Goal: Check status: Check status

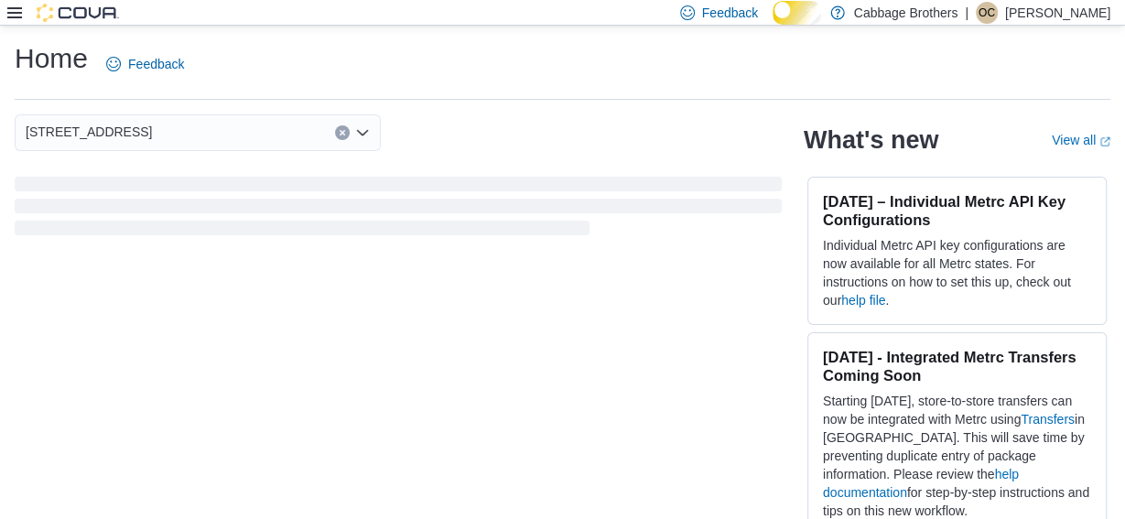
click at [13, 8] on icon at bounding box center [14, 12] width 15 height 11
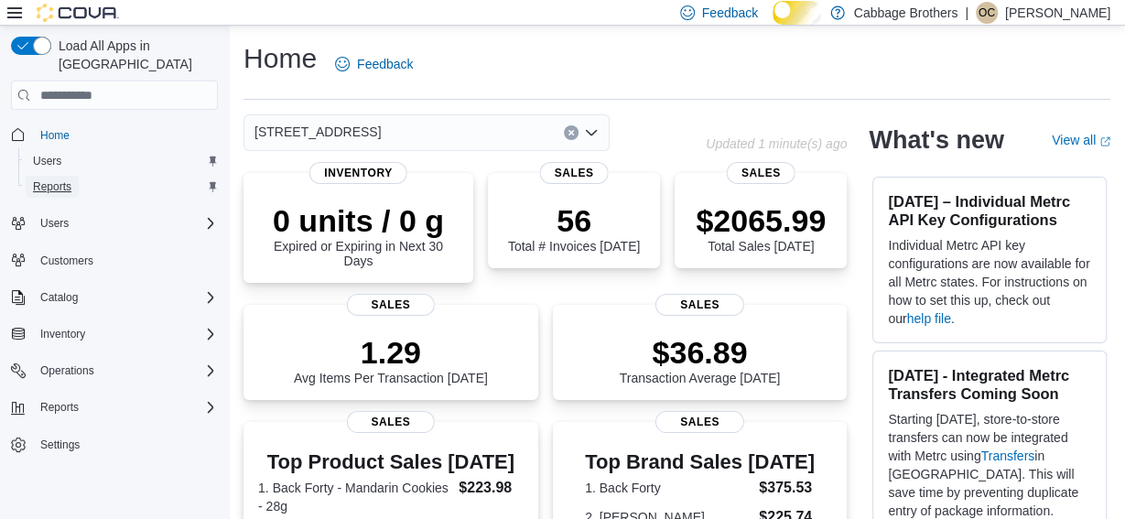
click at [64, 176] on span "Reports" at bounding box center [52, 187] width 38 height 22
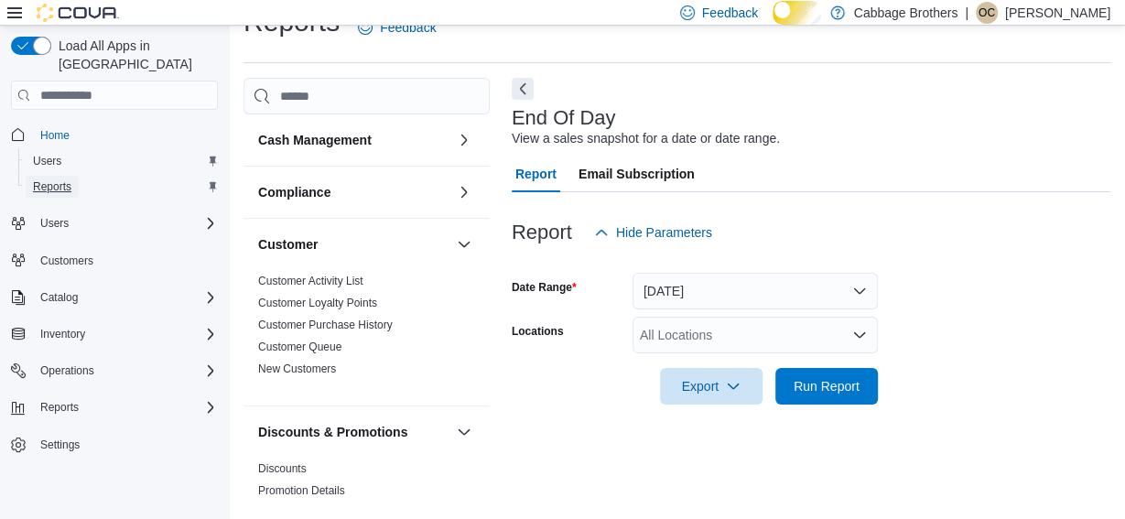
scroll to position [45, 0]
click at [17, 10] on icon at bounding box center [14, 12] width 15 height 15
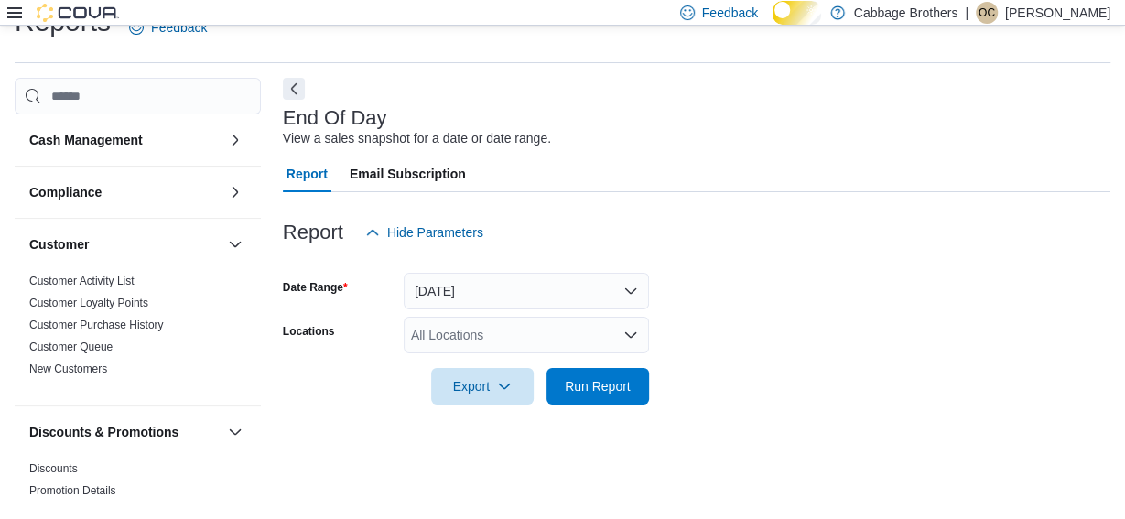
click at [631, 338] on icon "Open list of options" at bounding box center [630, 334] width 11 height 5
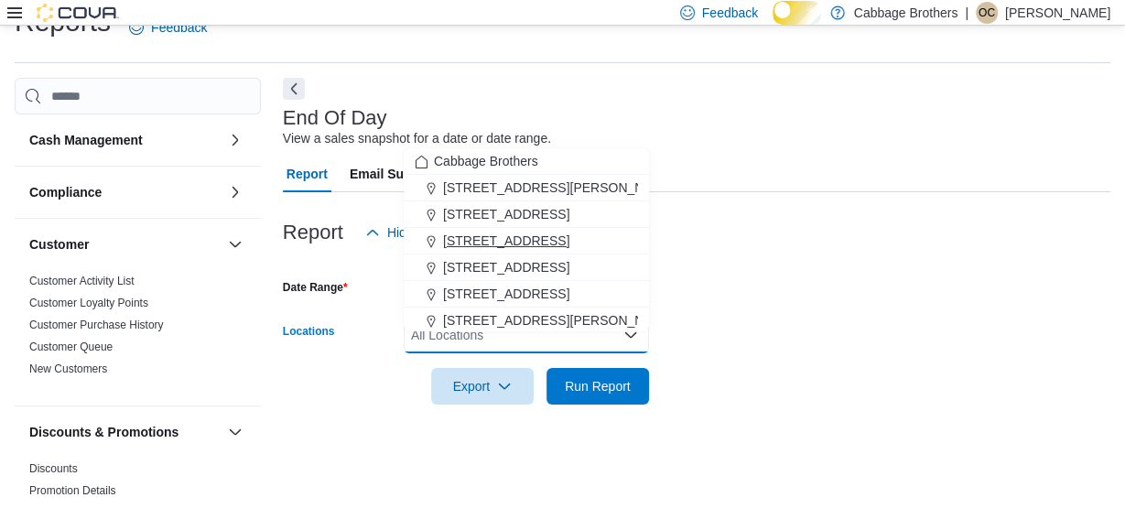
click at [491, 232] on span "[STREET_ADDRESS]" at bounding box center [506, 241] width 126 height 18
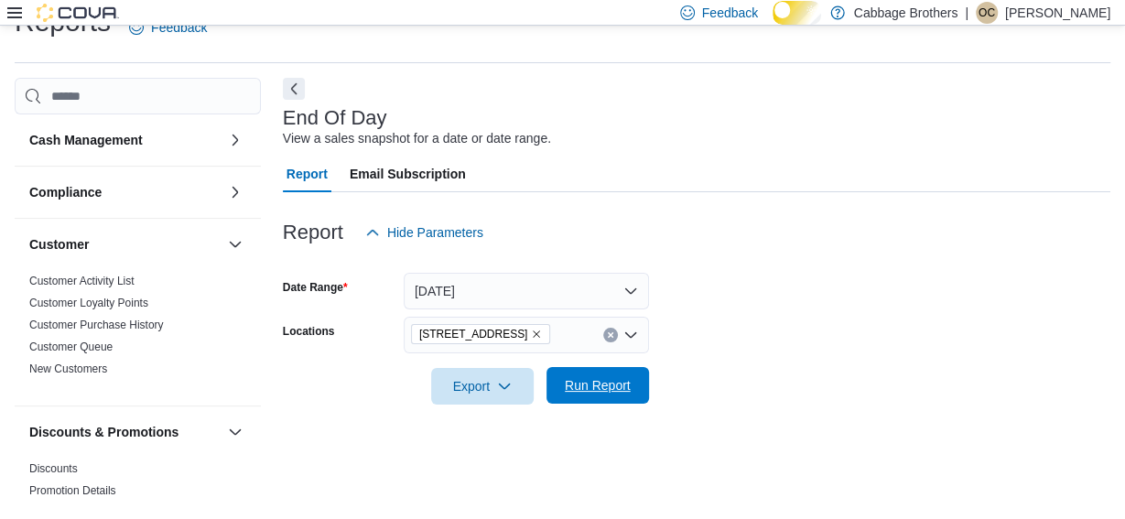
click at [602, 395] on span "Run Report" at bounding box center [598, 385] width 66 height 18
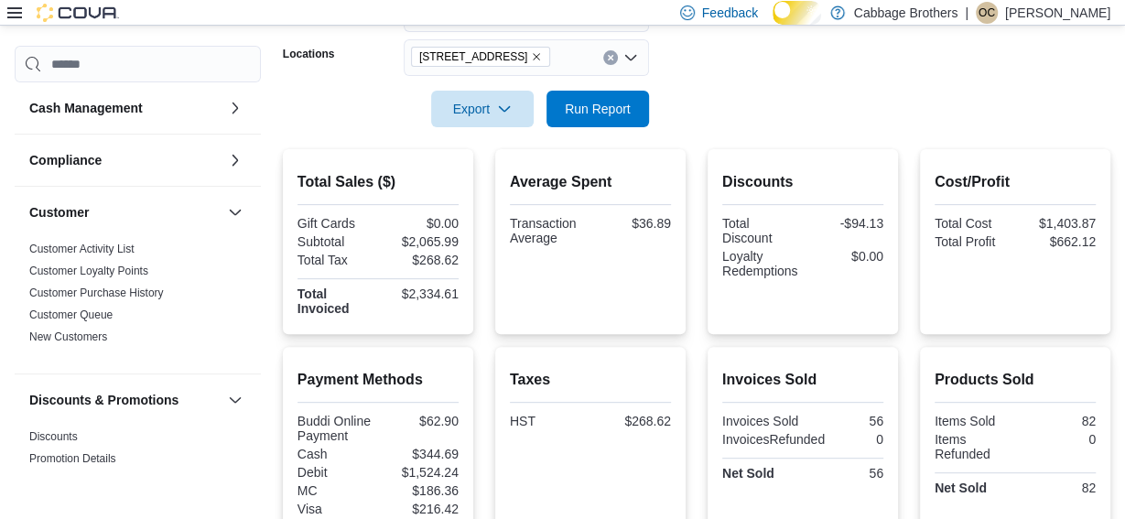
scroll to position [307, 0]
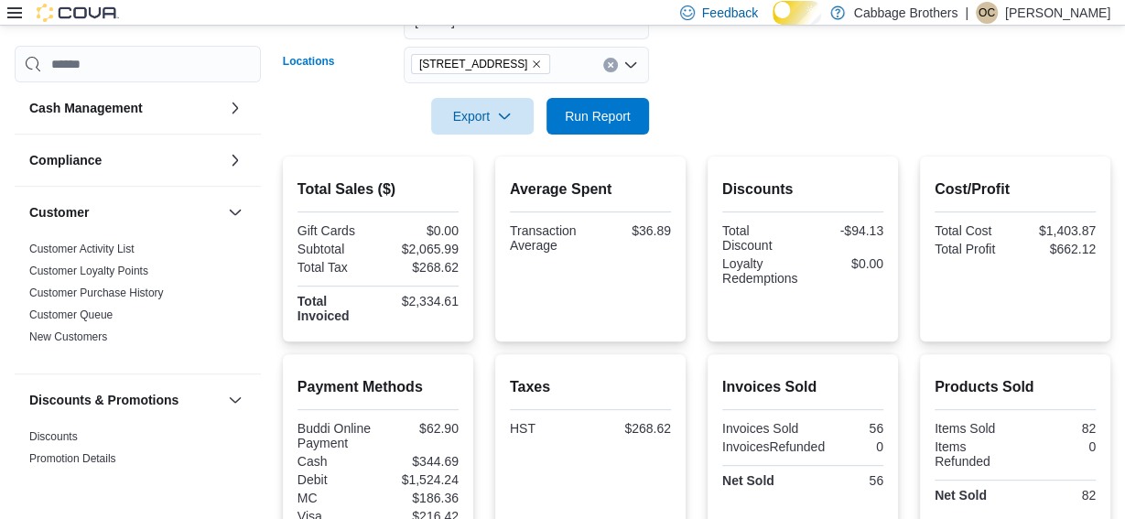
click at [531, 70] on icon "Remove 483 Hwy #8 from selection in this group" at bounding box center [536, 64] width 11 height 11
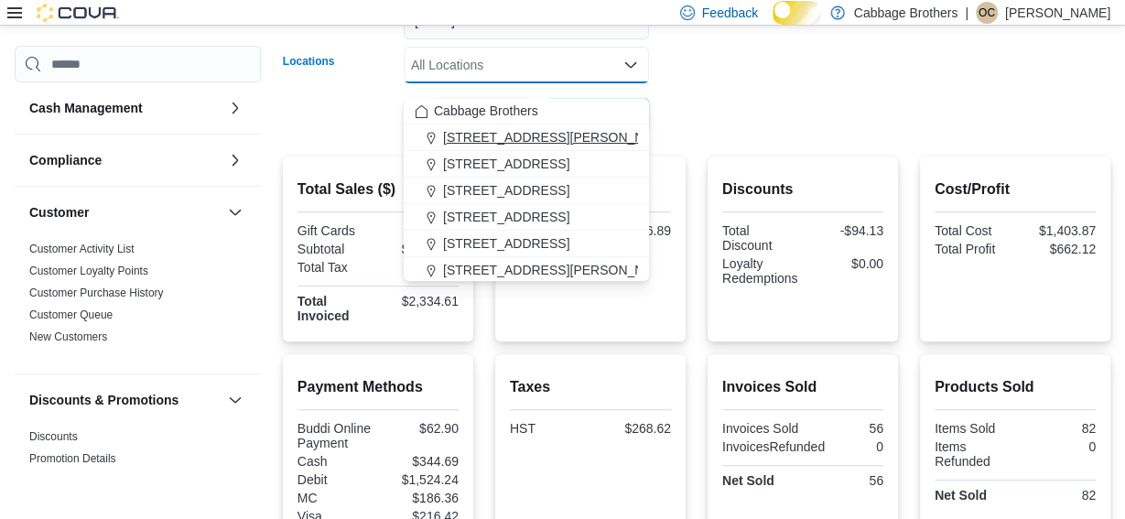
click at [502, 133] on span "[STREET_ADDRESS][PERSON_NAME]" at bounding box center [559, 137] width 232 height 18
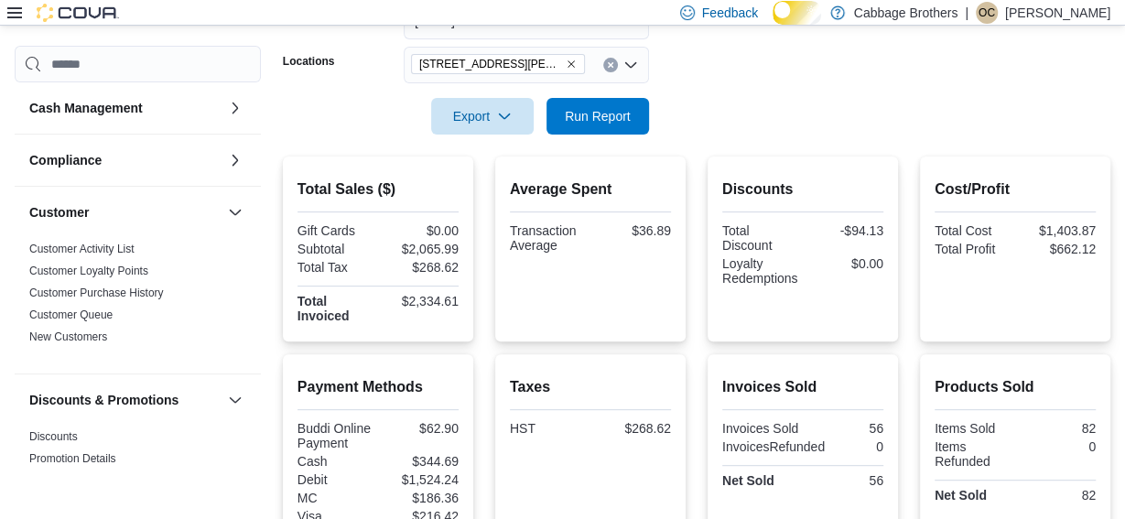
click at [715, 92] on form "Date Range [DATE] Locations [STREET_ADDRESS][PERSON_NAME] Export Run Report" at bounding box center [696, 58] width 827 height 154
click at [600, 119] on span "Run Report" at bounding box center [597, 115] width 81 height 37
click at [568, 69] on icon "Remove 192 Locke St S from selection in this group" at bounding box center [571, 64] width 7 height 7
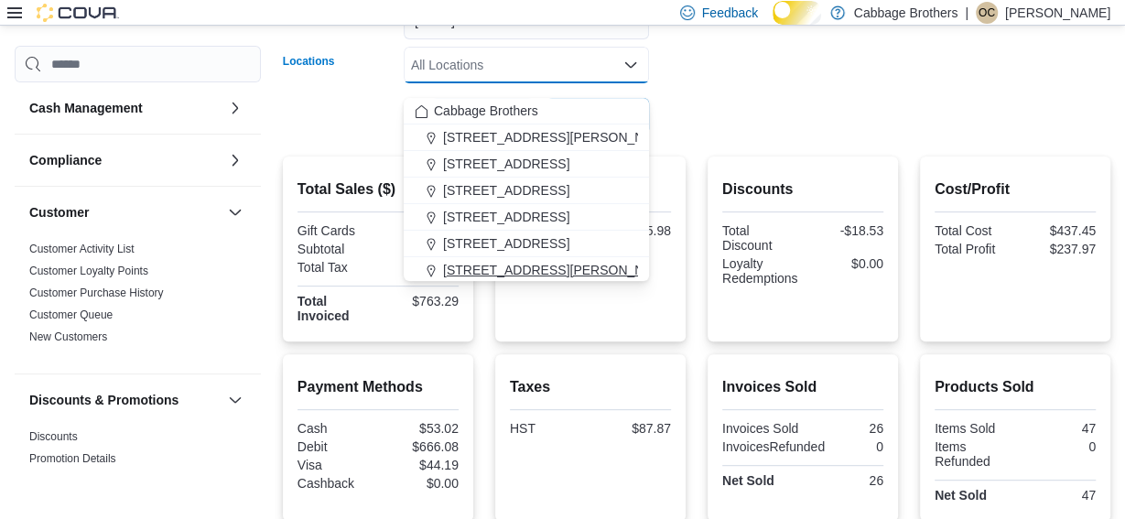
click at [482, 259] on button "[STREET_ADDRESS][PERSON_NAME]" at bounding box center [526, 270] width 245 height 27
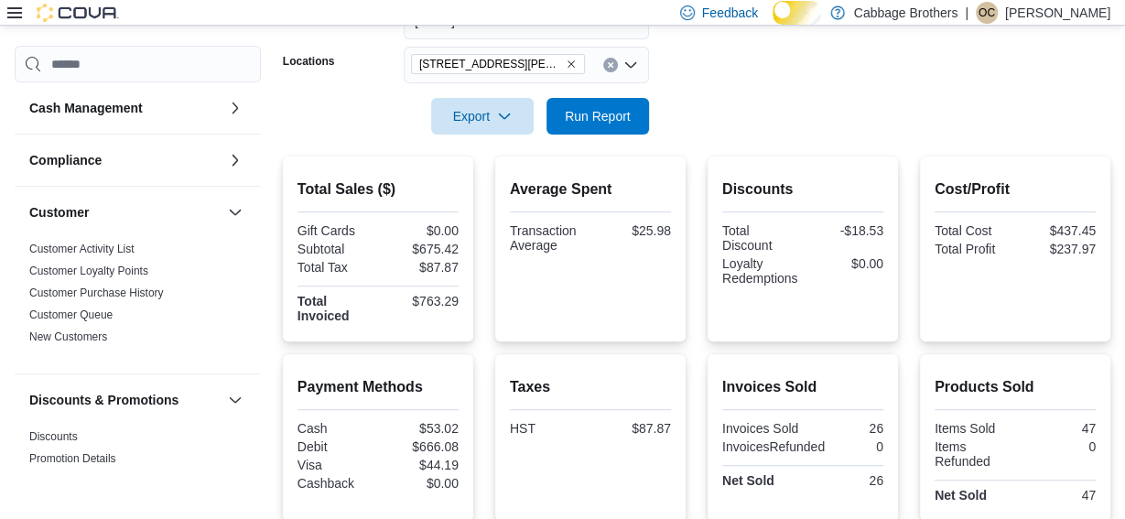
click at [737, 112] on form "Date Range [DATE] Locations [STREET_ADDRESS][PERSON_NAME] Export Run Report" at bounding box center [696, 58] width 827 height 154
click at [604, 124] on span "Run Report" at bounding box center [598, 115] width 66 height 18
click at [568, 70] on icon "Remove 830 Upper James Street from selection in this group" at bounding box center [571, 64] width 11 height 11
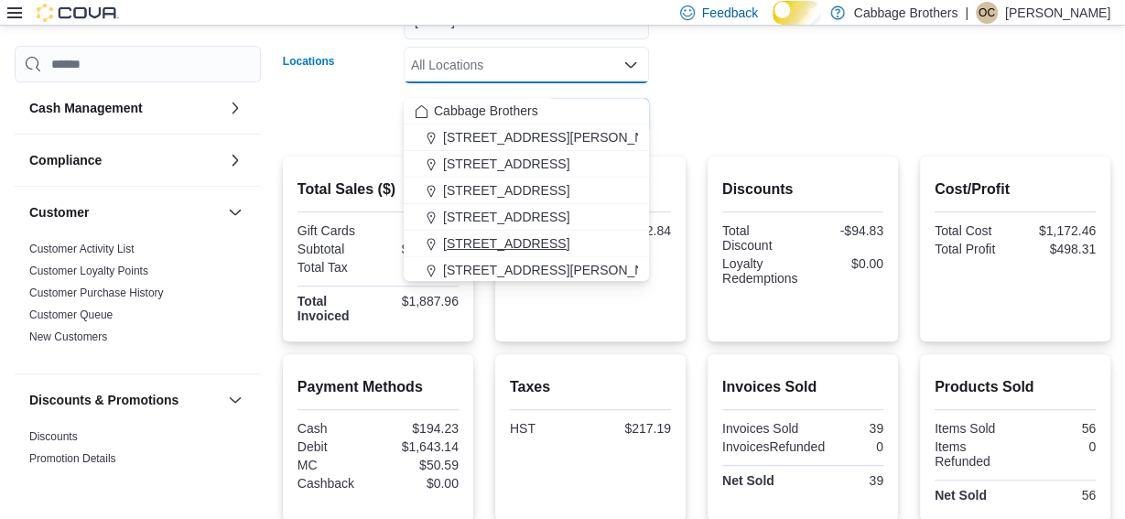
click at [507, 237] on span "[STREET_ADDRESS]" at bounding box center [506, 243] width 126 height 18
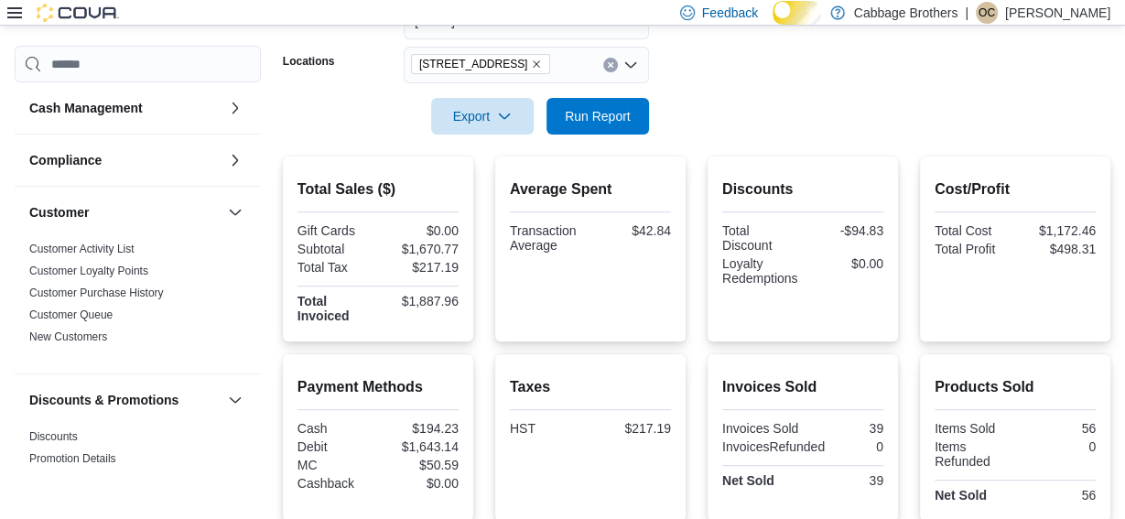
click at [767, 98] on div at bounding box center [696, 90] width 827 height 15
click at [615, 124] on span "Run Report" at bounding box center [598, 115] width 66 height 18
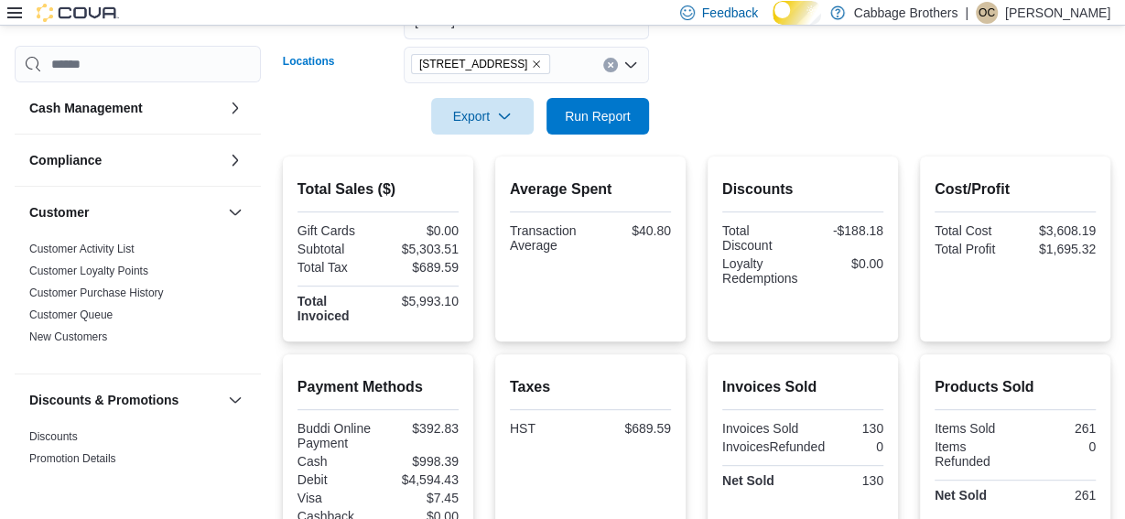
click at [531, 70] on icon "Remove 57 Cootes Drive from selection in this group" at bounding box center [536, 64] width 11 height 11
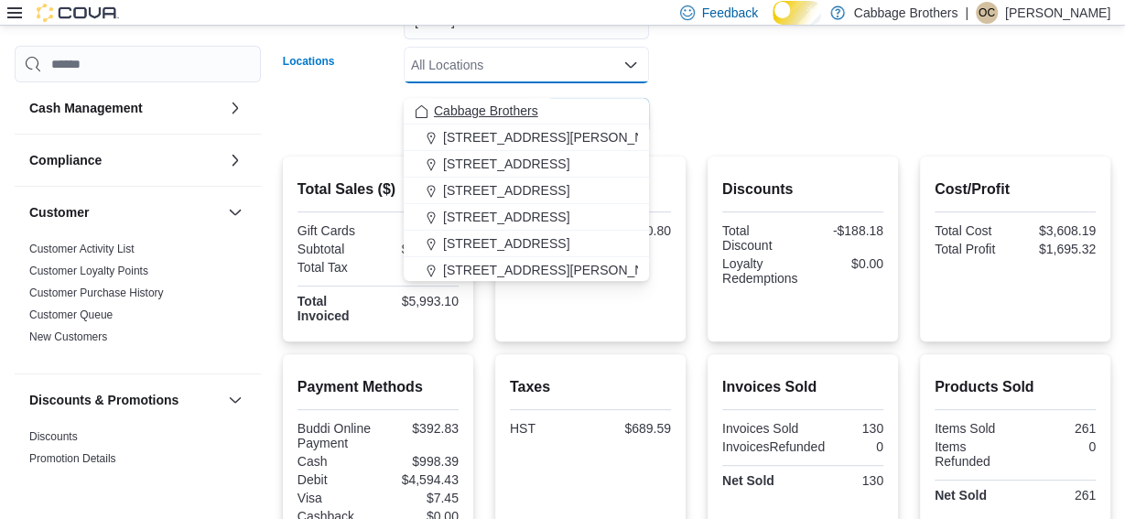
click at [527, 104] on span "Cabbage Brothers" at bounding box center [486, 111] width 104 height 18
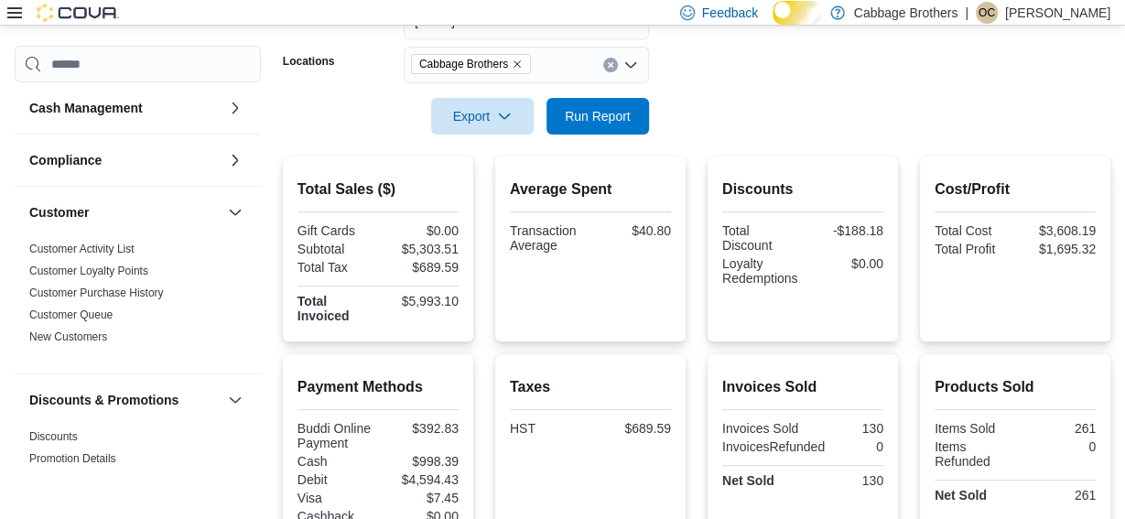
click at [741, 83] on form "Date Range [DATE] Locations Cabbage Brothers Export Run Report" at bounding box center [696, 58] width 827 height 154
click at [606, 124] on span "Run Report" at bounding box center [598, 115] width 66 height 18
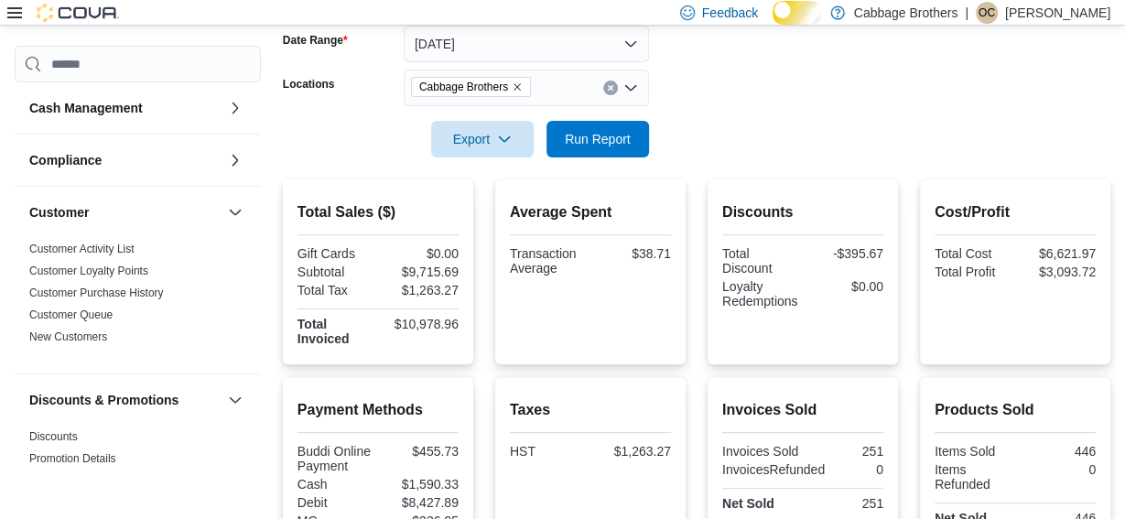
scroll to position [281, 0]
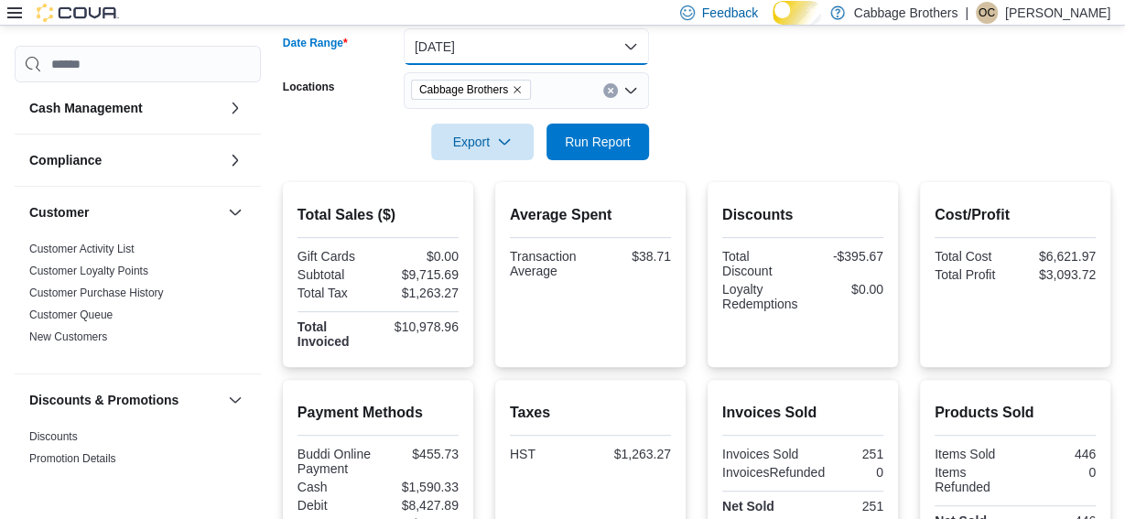
click at [632, 56] on button "[DATE]" at bounding box center [526, 46] width 245 height 37
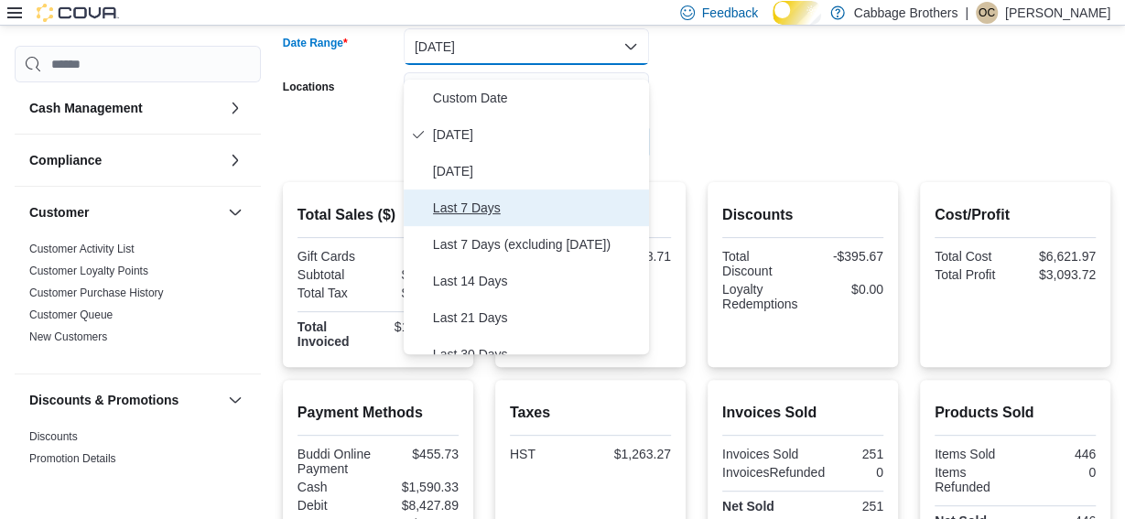
click at [486, 219] on span "Last 7 Days" at bounding box center [537, 208] width 209 height 22
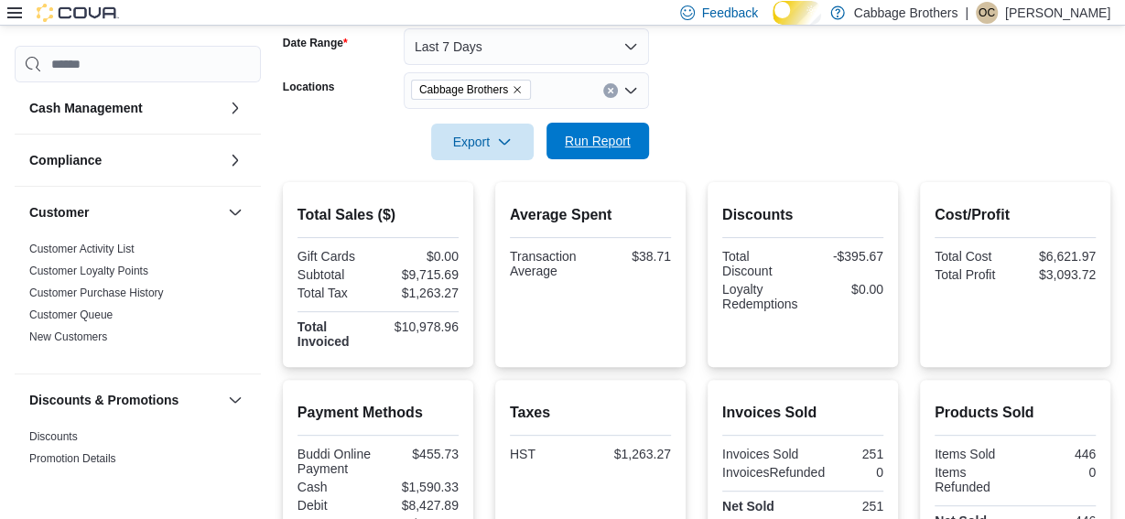
click at [587, 150] on span "Run Report" at bounding box center [598, 141] width 66 height 18
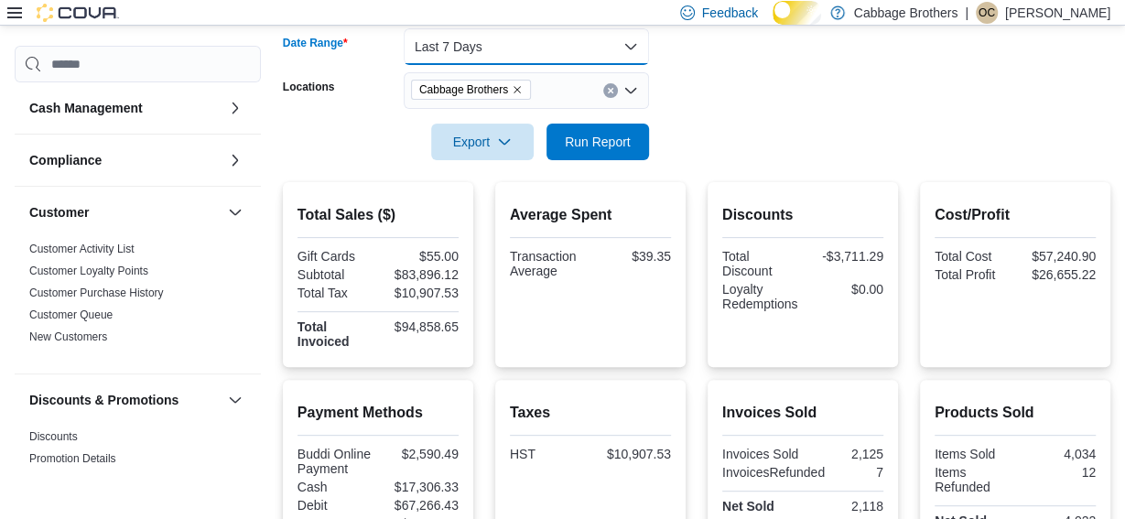
click at [629, 60] on button "Last 7 Days" at bounding box center [526, 46] width 245 height 37
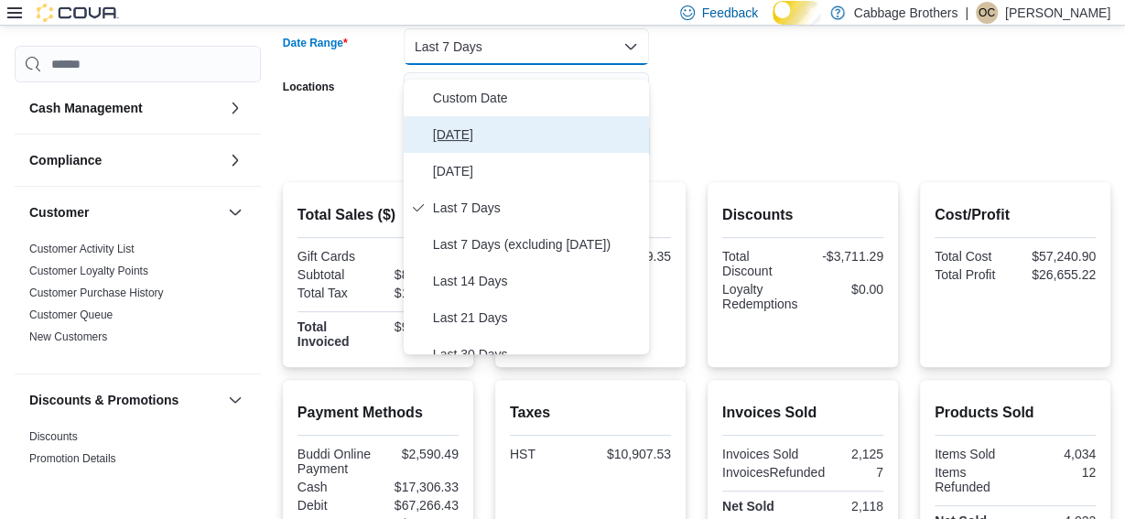
click at [504, 135] on span "[DATE]" at bounding box center [537, 135] width 209 height 22
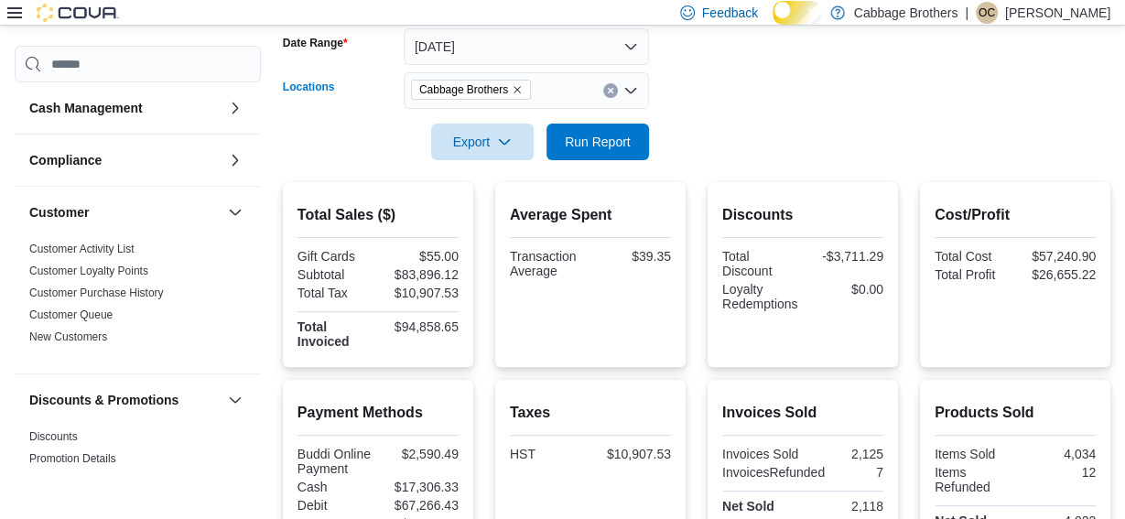
click at [523, 95] on icon "Remove Cabbage Brothers from selection in this group" at bounding box center [517, 89] width 11 height 11
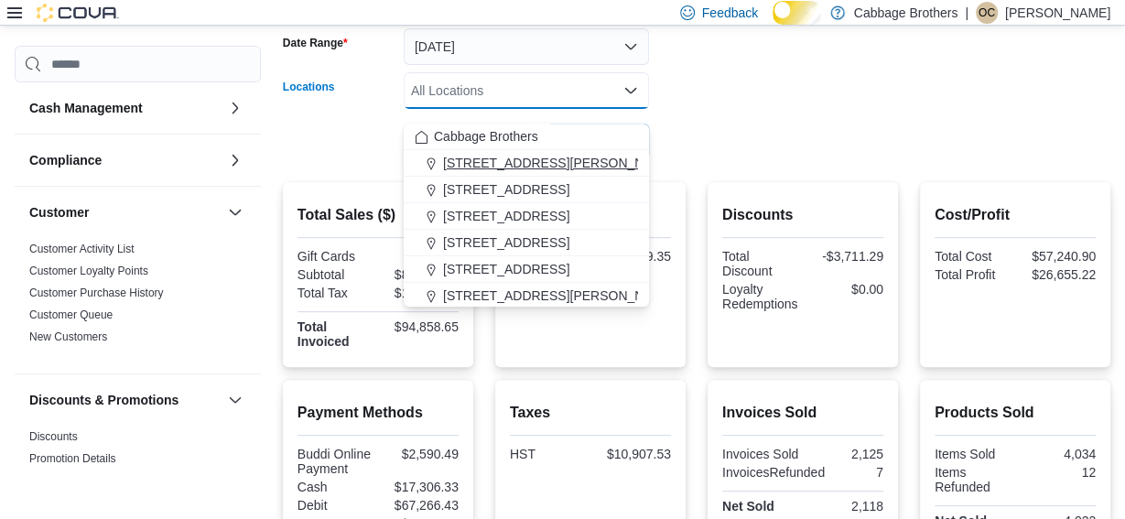
click at [534, 161] on span "[STREET_ADDRESS][PERSON_NAME]" at bounding box center [559, 163] width 232 height 18
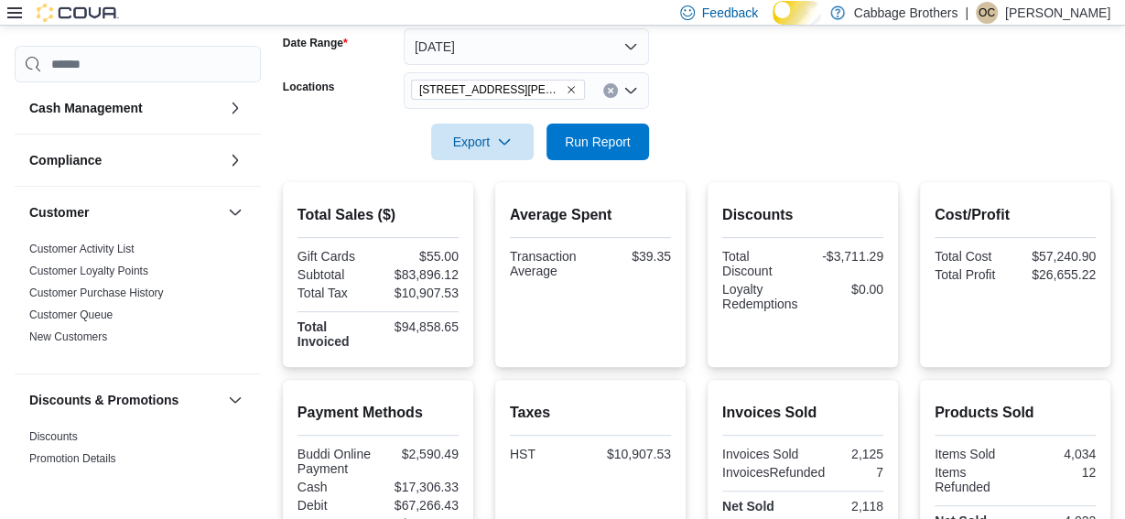
click at [725, 124] on div at bounding box center [696, 116] width 827 height 15
click at [614, 148] on span "Run Report" at bounding box center [598, 141] width 66 height 18
